Goal: Information Seeking & Learning: Find specific fact

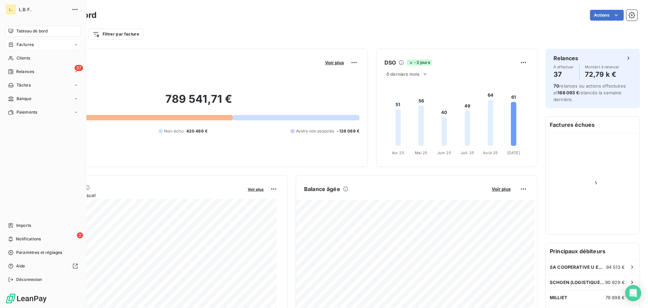
click at [25, 48] on div "Factures" at bounding box center [42, 44] width 75 height 11
click at [42, 58] on div "Factures" at bounding box center [47, 58] width 67 height 11
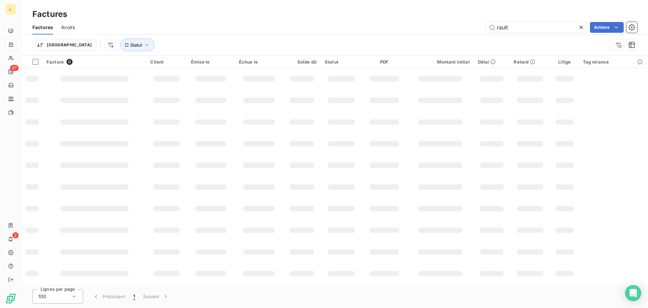
drag, startPoint x: 550, startPoint y: 25, endPoint x: 453, endPoint y: 30, distance: 97.0
click at [453, 30] on div "rault Actions" at bounding box center [360, 27] width 554 height 11
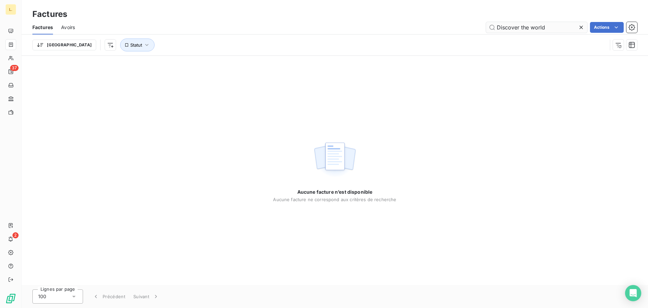
drag, startPoint x: 574, startPoint y: 26, endPoint x: 514, endPoint y: 27, distance: 59.8
click at [514, 27] on input "Discover the world" at bounding box center [536, 27] width 101 height 11
type input "Discov"
click at [580, 25] on icon at bounding box center [581, 27] width 7 height 7
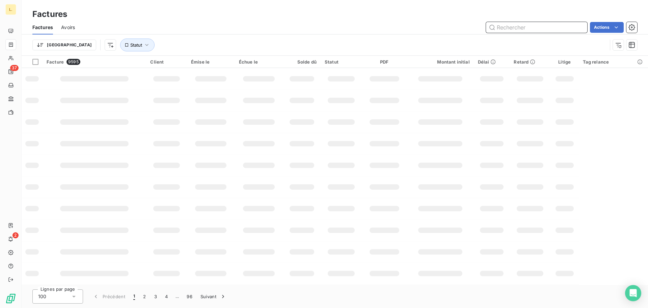
click at [508, 29] on input "text" at bounding box center [536, 27] width 101 height 11
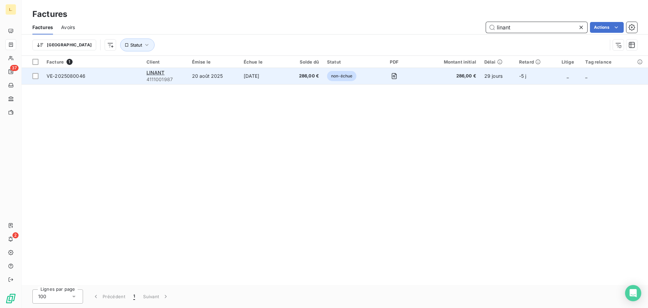
type input "linant"
click at [169, 72] on div "LINANT" at bounding box center [165, 72] width 37 height 7
click at [300, 79] on span "286,00 €" at bounding box center [304, 76] width 29 height 7
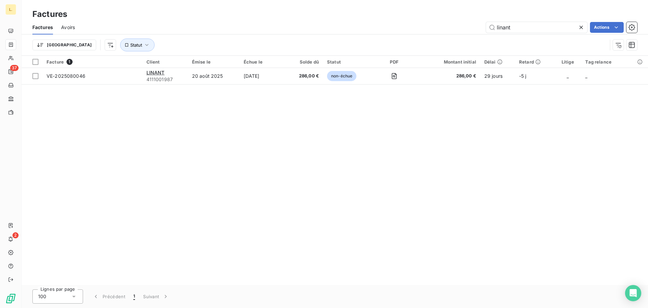
drag, startPoint x: 519, startPoint y: 27, endPoint x: 479, endPoint y: 27, distance: 39.2
click at [479, 27] on div "linant Actions" at bounding box center [360, 27] width 554 height 11
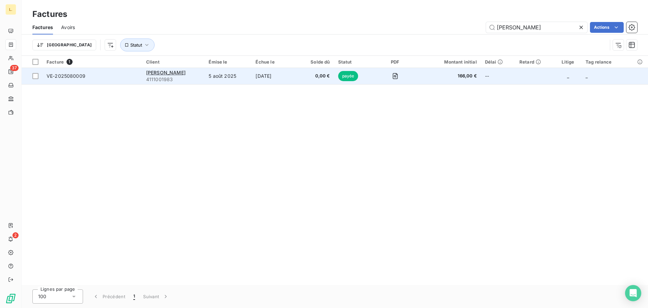
type input "[PERSON_NAME]"
click at [214, 79] on td "5 août 2025" at bounding box center [228, 76] width 47 height 16
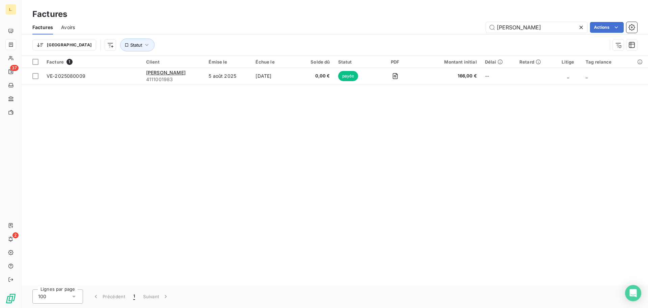
drag, startPoint x: 521, startPoint y: 29, endPoint x: 484, endPoint y: 28, distance: 36.1
click at [484, 28] on div "[PERSON_NAME] Actions" at bounding box center [360, 27] width 554 height 11
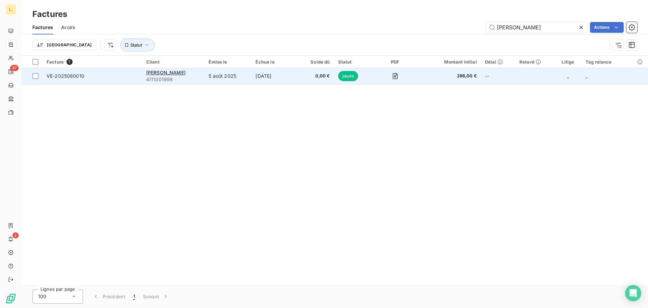
type input "[PERSON_NAME]"
click at [302, 77] on span "0,00 €" at bounding box center [316, 76] width 28 height 7
click at [176, 73] on span "[PERSON_NAME]" at bounding box center [166, 73] width 40 height 6
click at [85, 74] on span "VE-2025080010" at bounding box center [92, 76] width 91 height 7
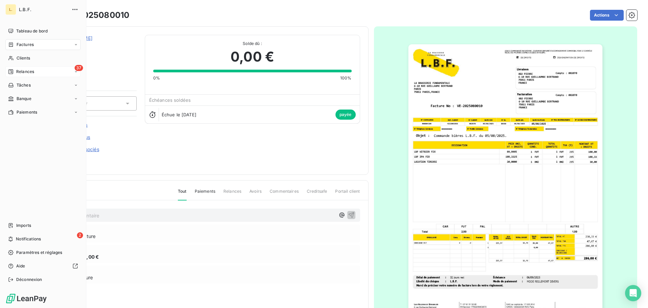
click at [30, 73] on span "Relances" at bounding box center [25, 72] width 18 height 6
click at [31, 55] on div "Clients" at bounding box center [42, 58] width 75 height 11
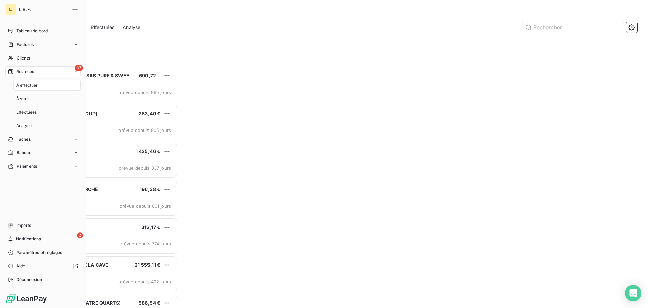
scroll to position [236, 140]
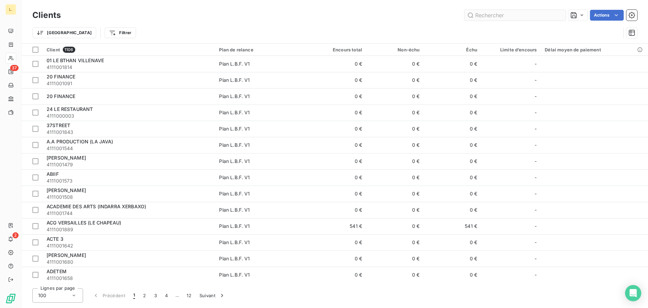
click at [497, 14] on input "text" at bounding box center [515, 15] width 101 height 11
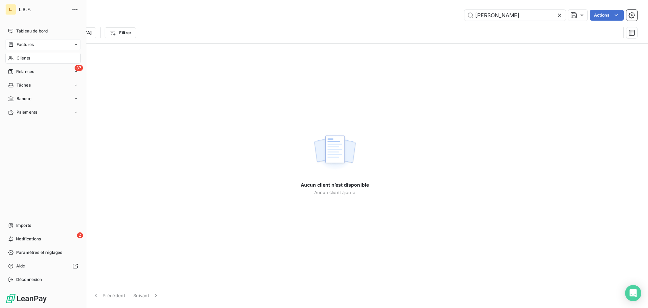
type input "[PERSON_NAME]"
click at [15, 41] on div "Factures" at bounding box center [42, 44] width 75 height 11
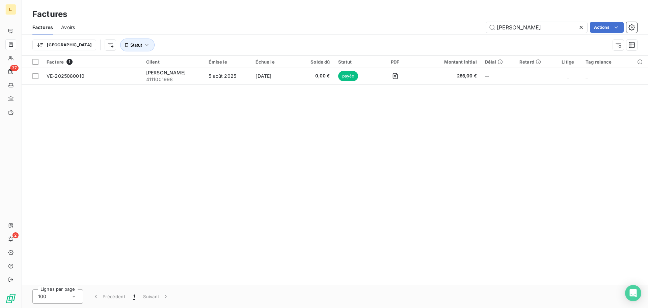
drag, startPoint x: 529, startPoint y: 31, endPoint x: 479, endPoint y: 31, distance: 50.3
click at [479, 31] on div "[PERSON_NAME] Actions" at bounding box center [360, 27] width 554 height 11
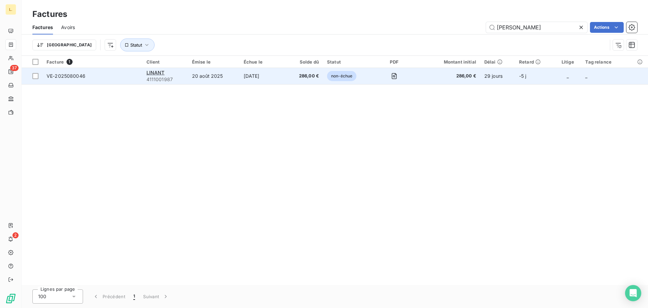
type input "[PERSON_NAME]"
click at [188, 72] on td "20 août 2025" at bounding box center [214, 76] width 52 height 16
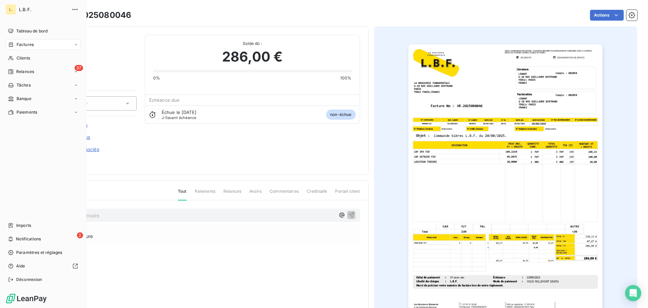
click at [42, 44] on div "Factures" at bounding box center [42, 44] width 75 height 11
click at [58, 59] on div "Factures" at bounding box center [47, 58] width 67 height 11
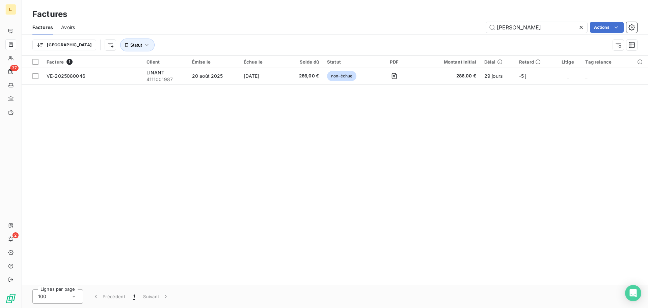
drag, startPoint x: 516, startPoint y: 29, endPoint x: 482, endPoint y: 23, distance: 34.3
click at [482, 24] on div "[PERSON_NAME] Actions" at bounding box center [360, 27] width 554 height 11
type input "rault"
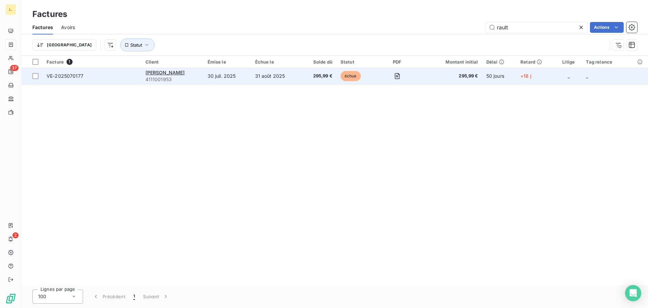
click at [210, 71] on td "30 juil. 2025" at bounding box center [228, 76] width 48 height 16
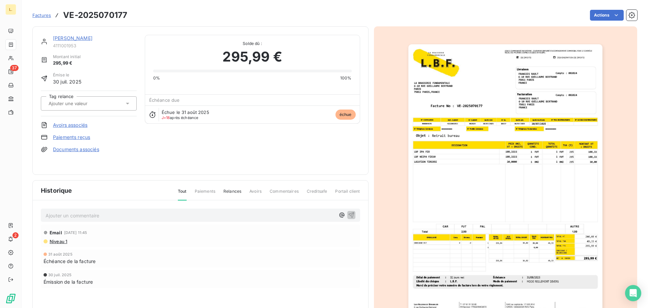
drag, startPoint x: 238, startPoint y: 0, endPoint x: 384, endPoint y: 158, distance: 215.3
click at [384, 158] on div at bounding box center [506, 181] width 264 height 311
